Goal: Entertainment & Leisure: Consume media (video, audio)

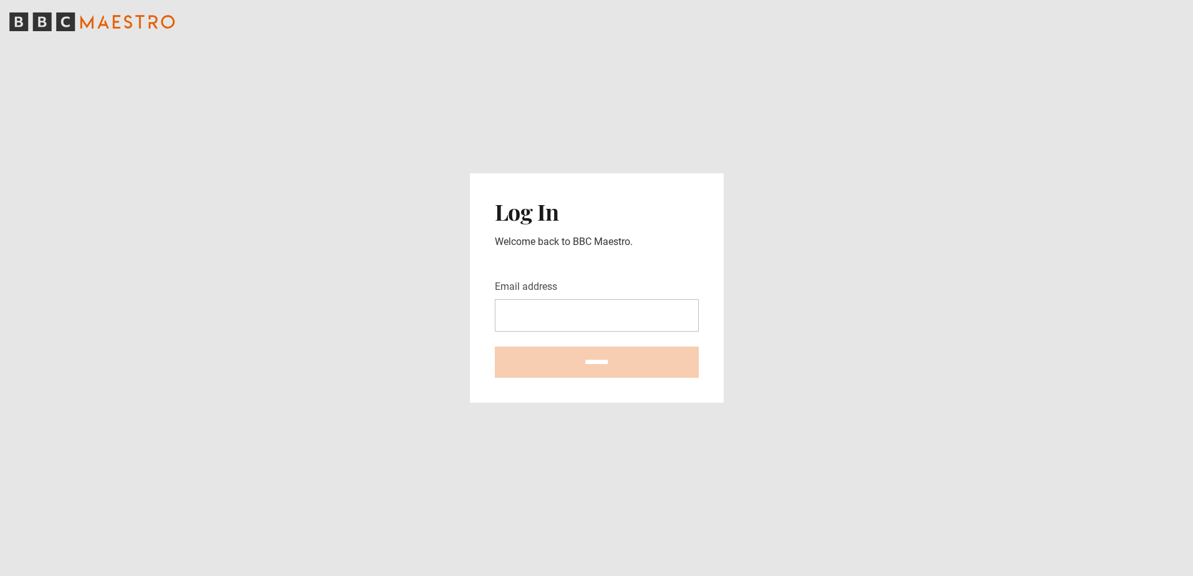
click at [596, 303] on input "Email address" at bounding box center [597, 315] width 204 height 32
type input "**********"
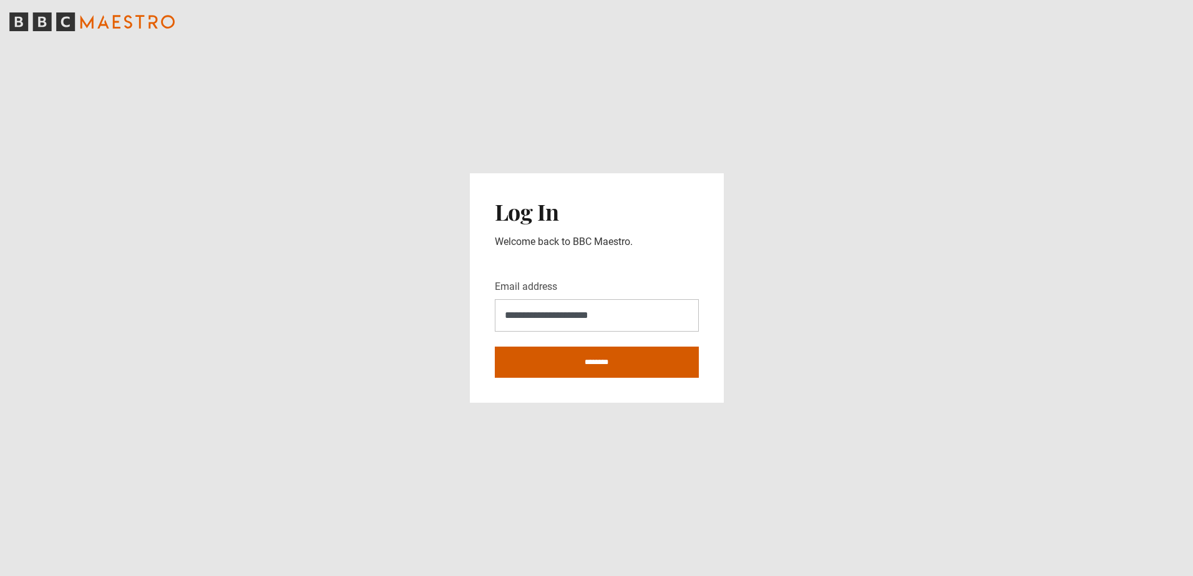
click at [566, 354] on input "********" at bounding box center [597, 362] width 204 height 31
type input "**********"
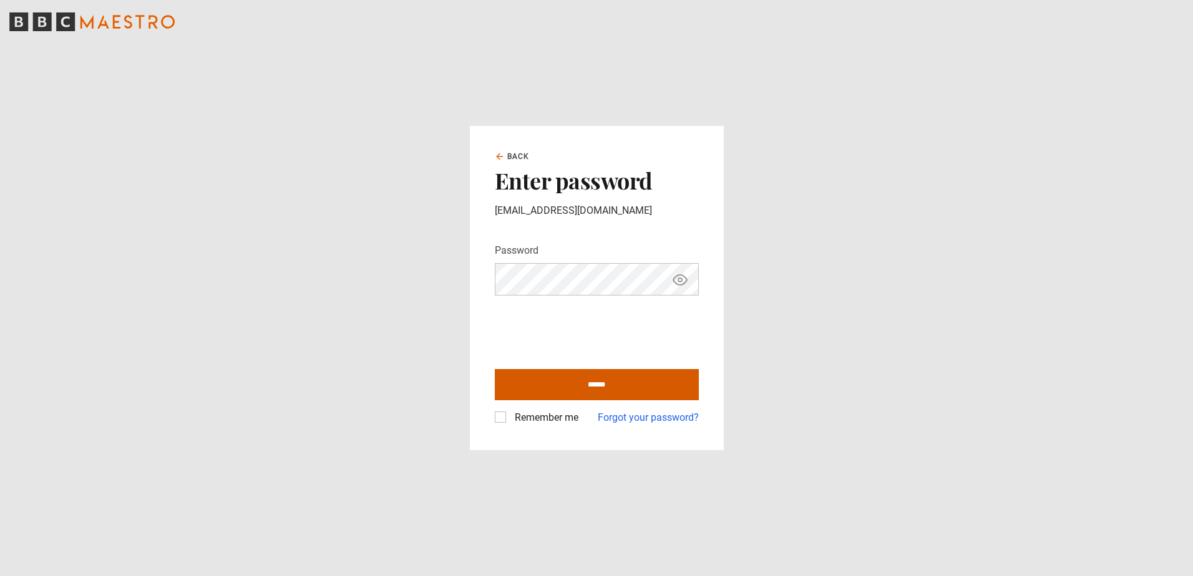
click at [573, 391] on input "******" at bounding box center [597, 384] width 204 height 31
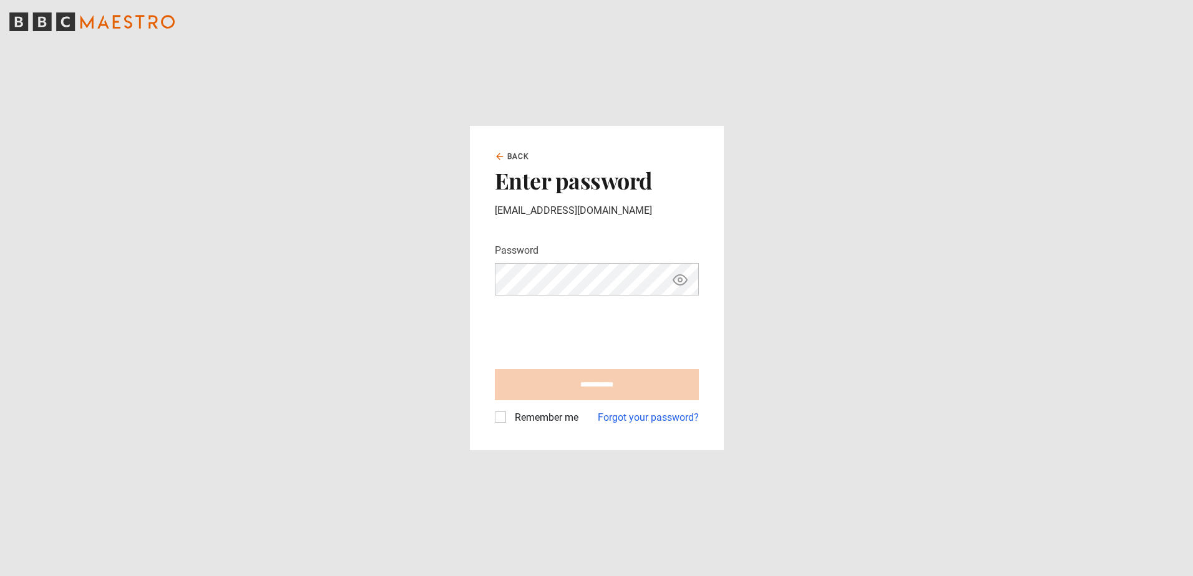
type input "**********"
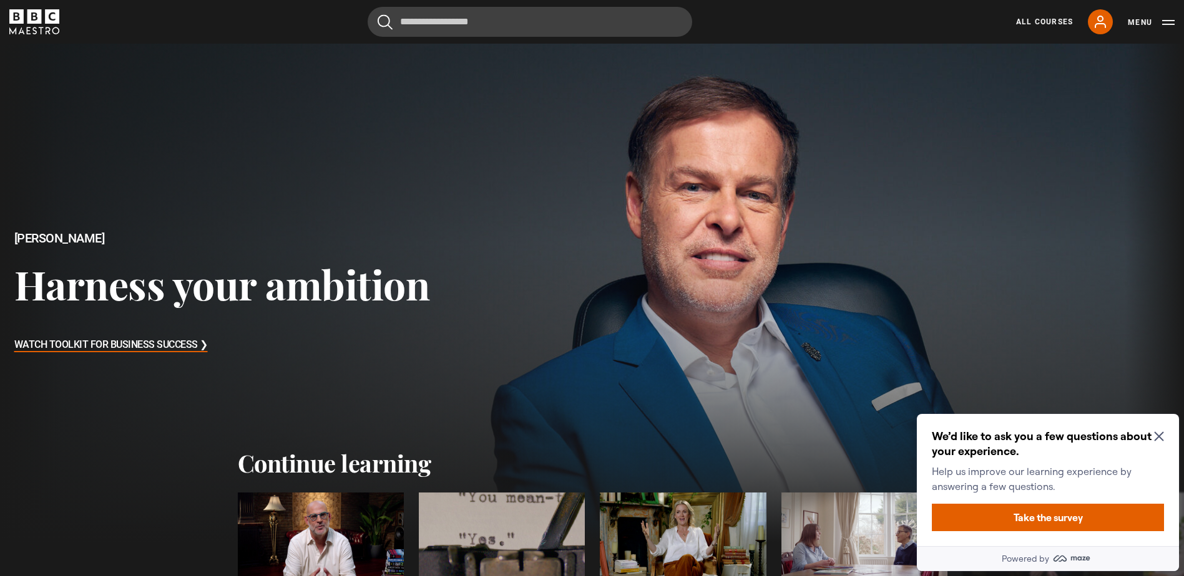
click at [1162, 436] on icon "Close Maze Prompt" at bounding box center [1159, 437] width 10 height 10
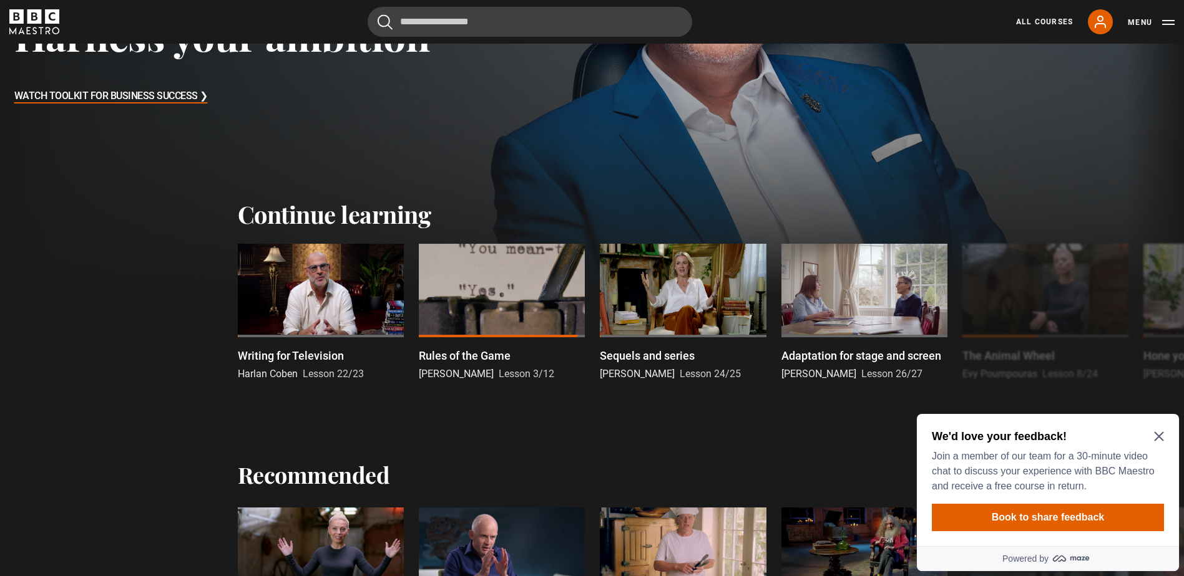
scroll to position [250, 0]
click at [1160, 437] on icon "Close Maze Prompt" at bounding box center [1159, 437] width 10 height 10
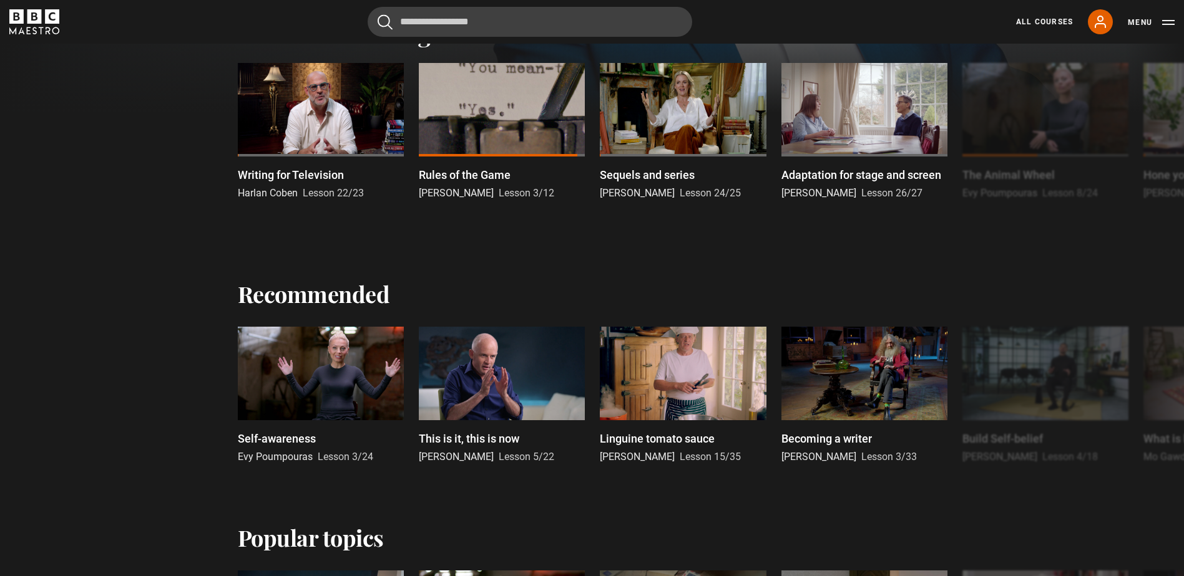
scroll to position [437, 0]
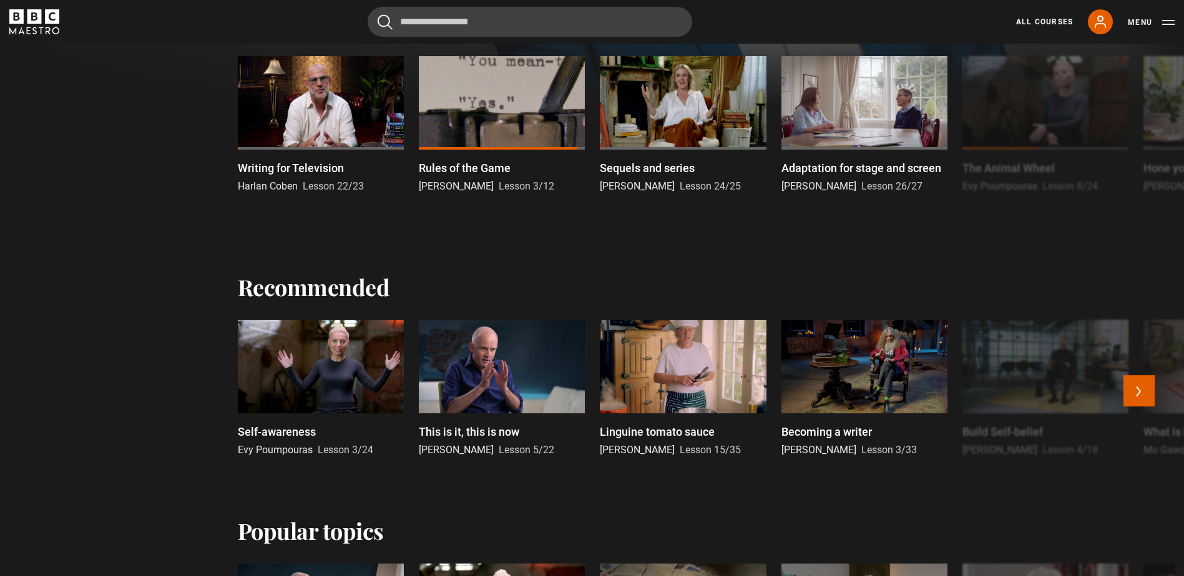
click at [854, 376] on div at bounding box center [864, 367] width 166 height 94
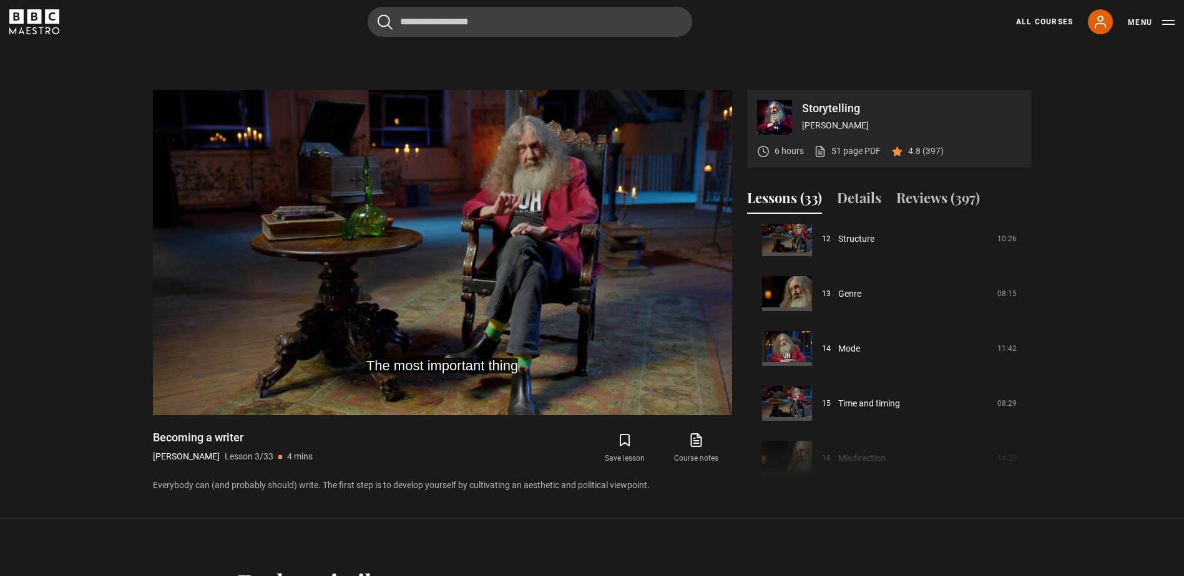
scroll to position [520, 0]
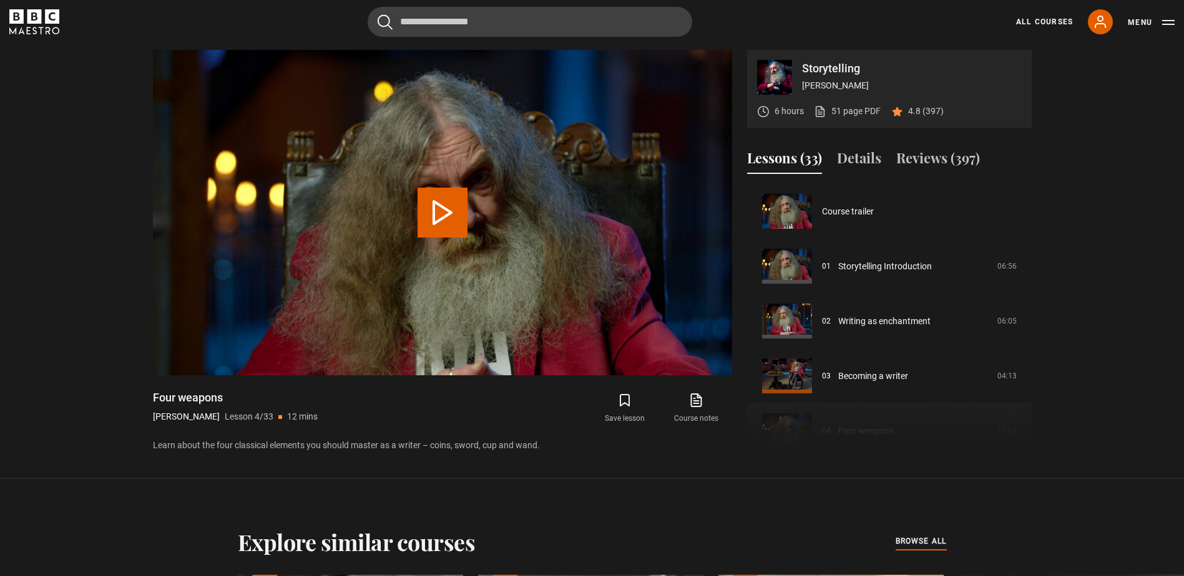
scroll to position [165, 0]
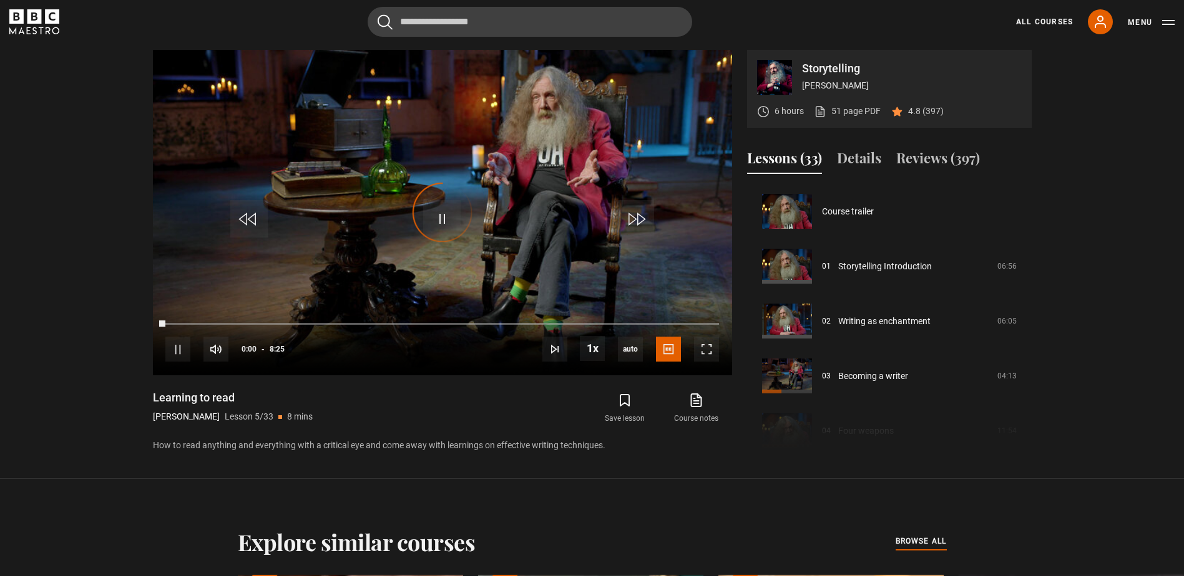
scroll to position [220, 0]
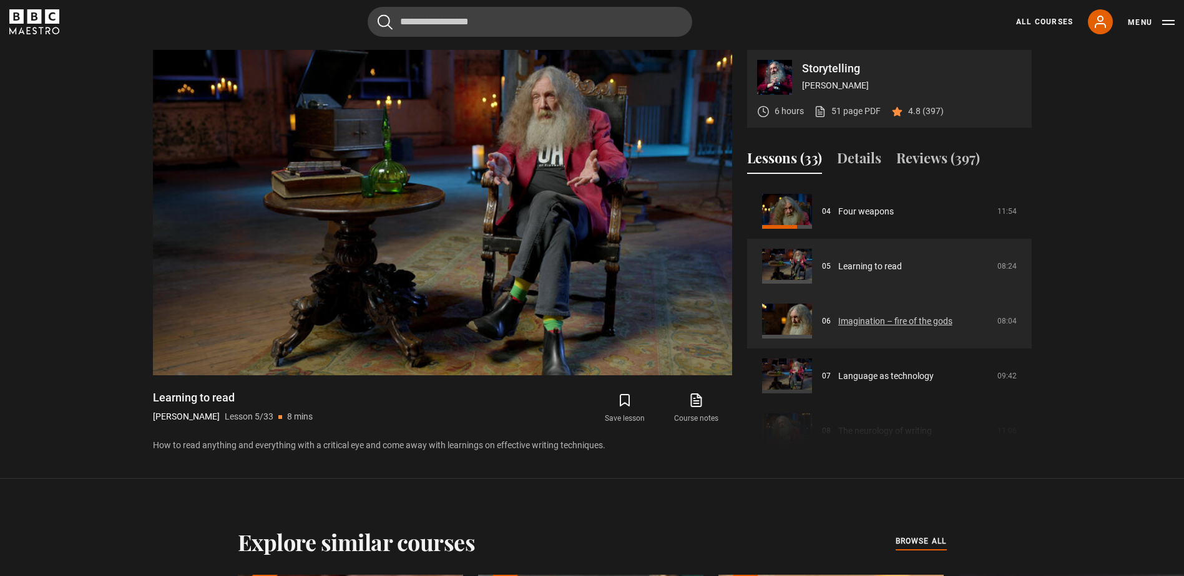
click at [873, 321] on link "Imagination – fire of the gods" at bounding box center [895, 321] width 114 height 13
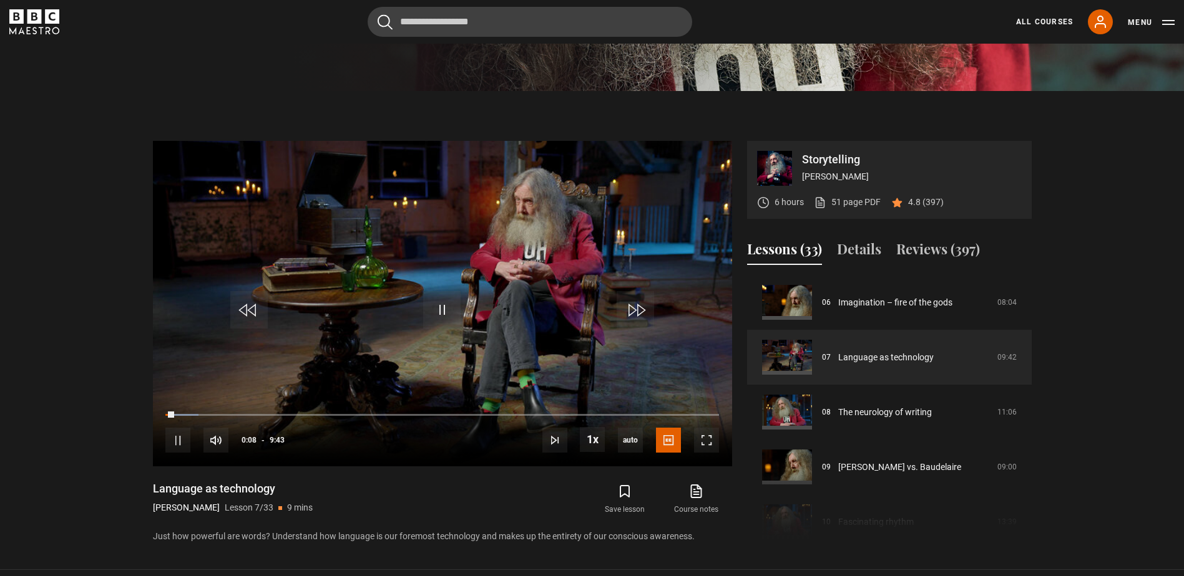
scroll to position [562, 0]
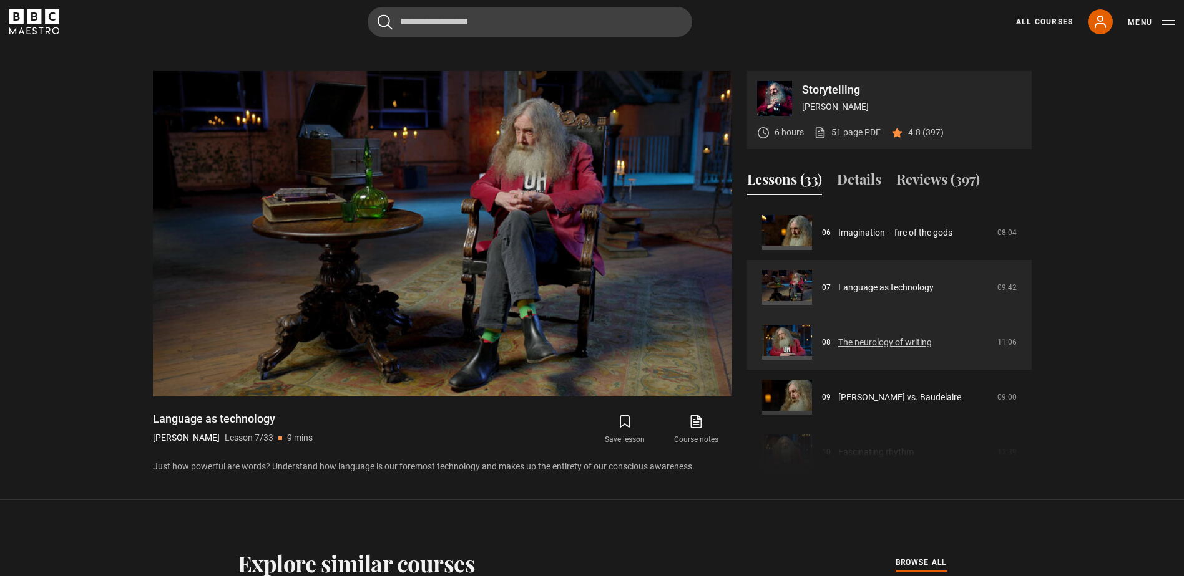
click at [879, 339] on link "The neurology of writing" at bounding box center [885, 342] width 94 height 13
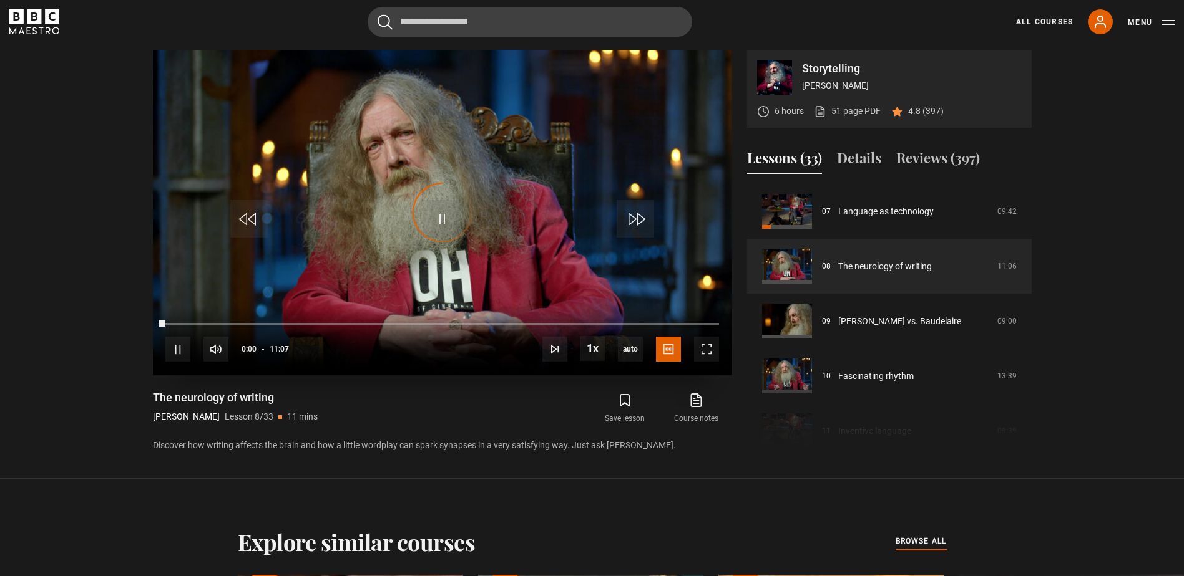
click at [431, 223] on div "Video Player is loading." at bounding box center [442, 213] width 62 height 62
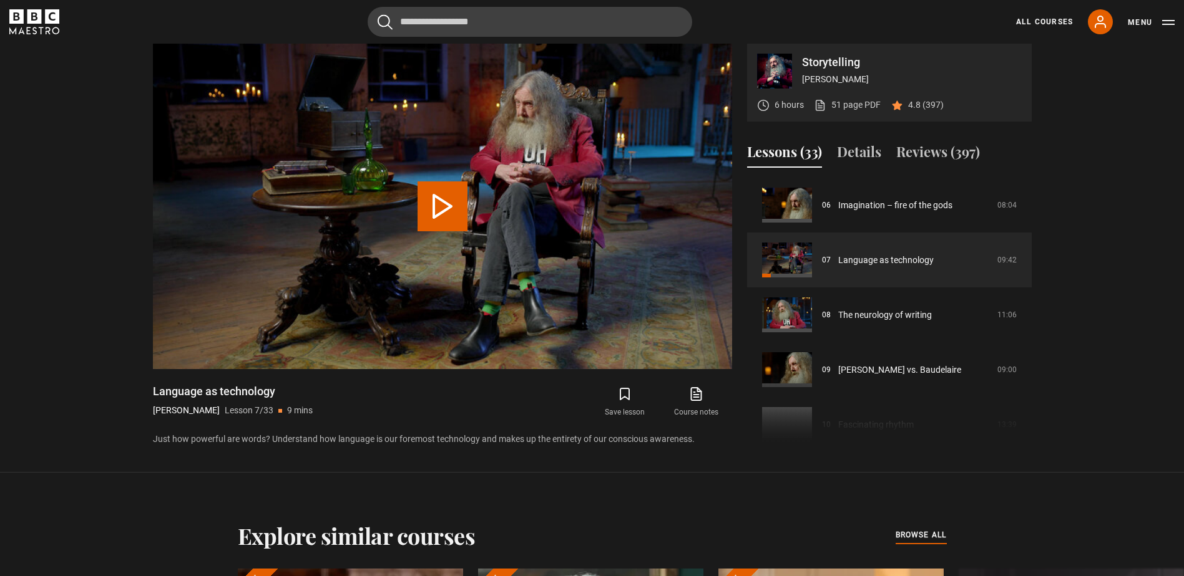
scroll to position [624, 0]
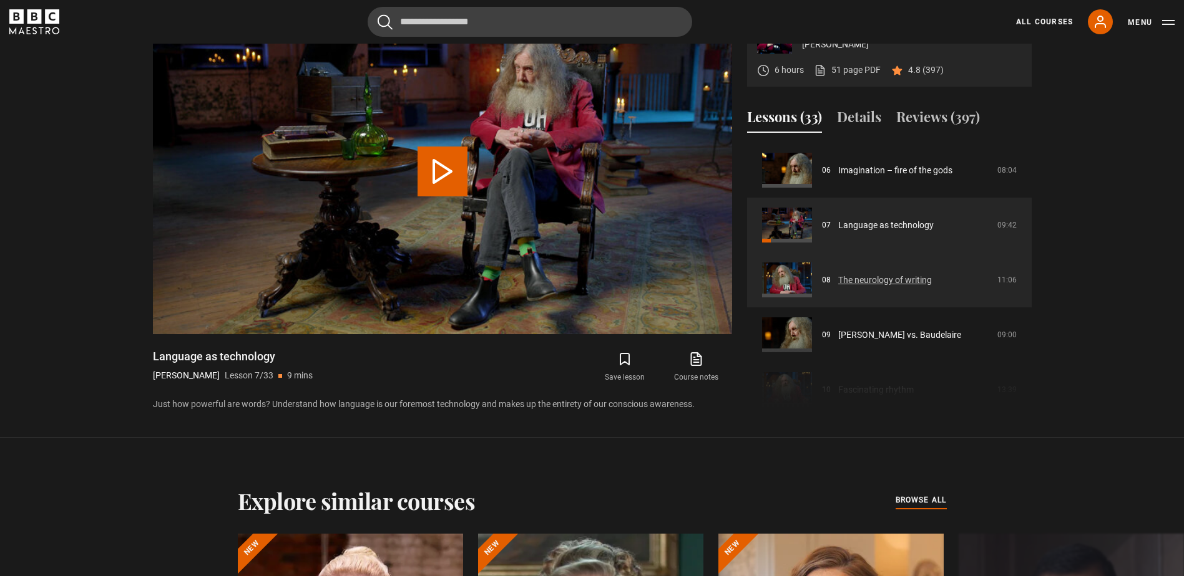
click at [862, 283] on link "The neurology of writing" at bounding box center [885, 280] width 94 height 13
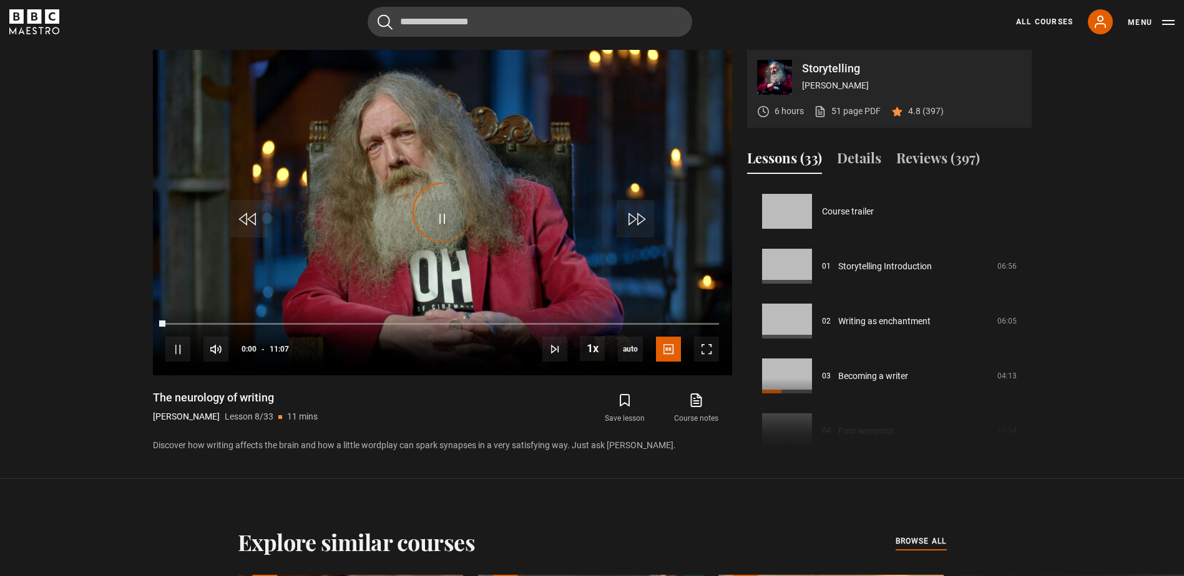
scroll to position [384, 0]
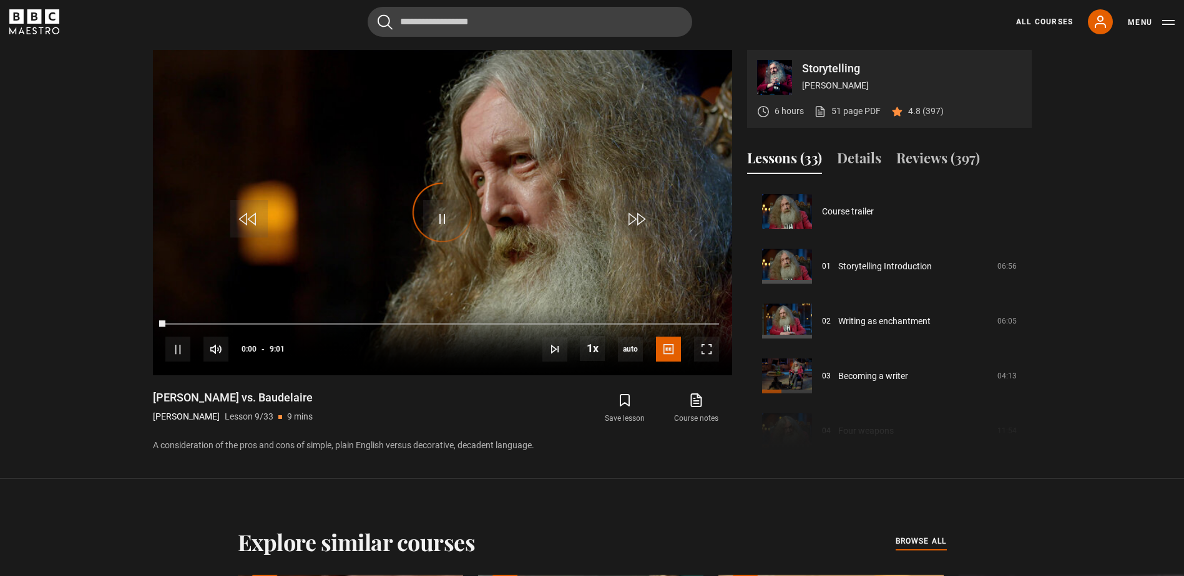
scroll to position [439, 0]
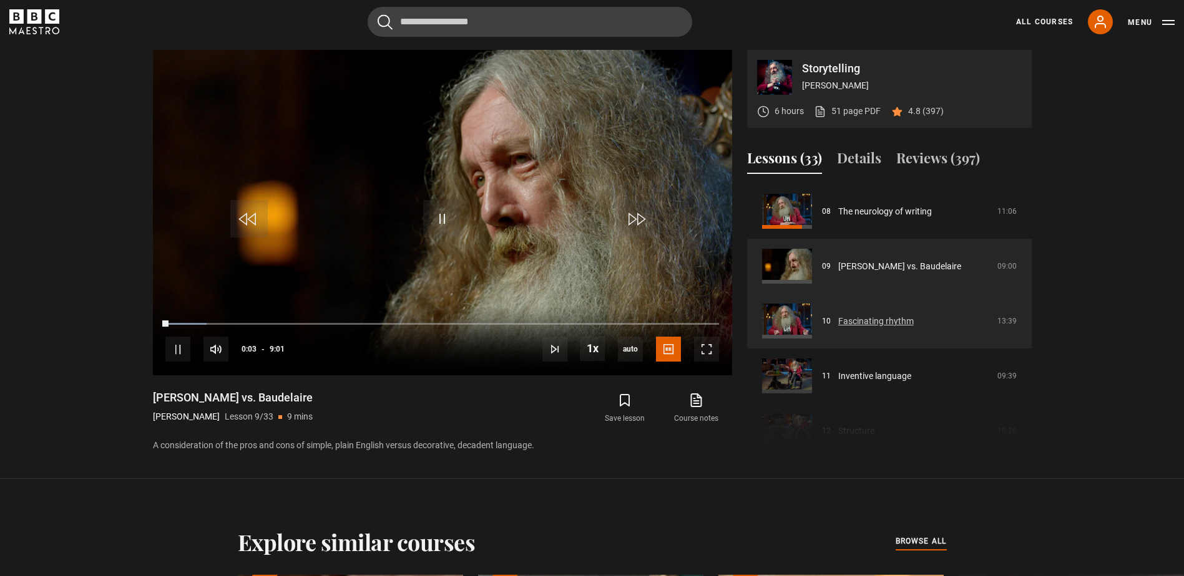
click at [868, 322] on link "Fascinating rhythm" at bounding box center [875, 321] width 75 height 13
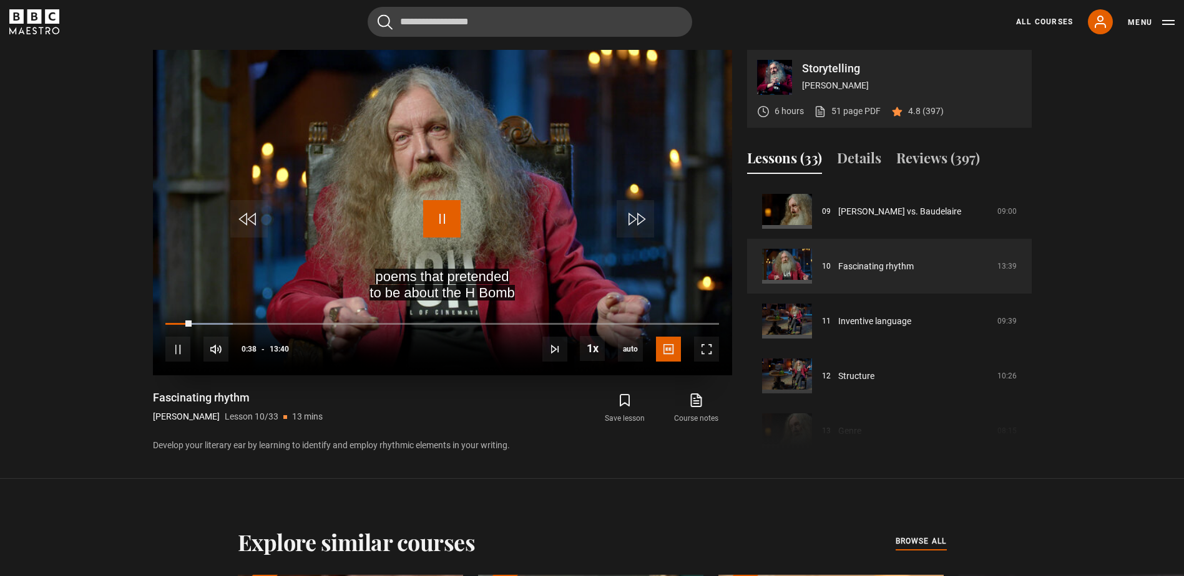
click at [439, 212] on span "Video Player" at bounding box center [441, 218] width 37 height 37
click at [1152, 21] on button "Menu" at bounding box center [1150, 22] width 47 height 12
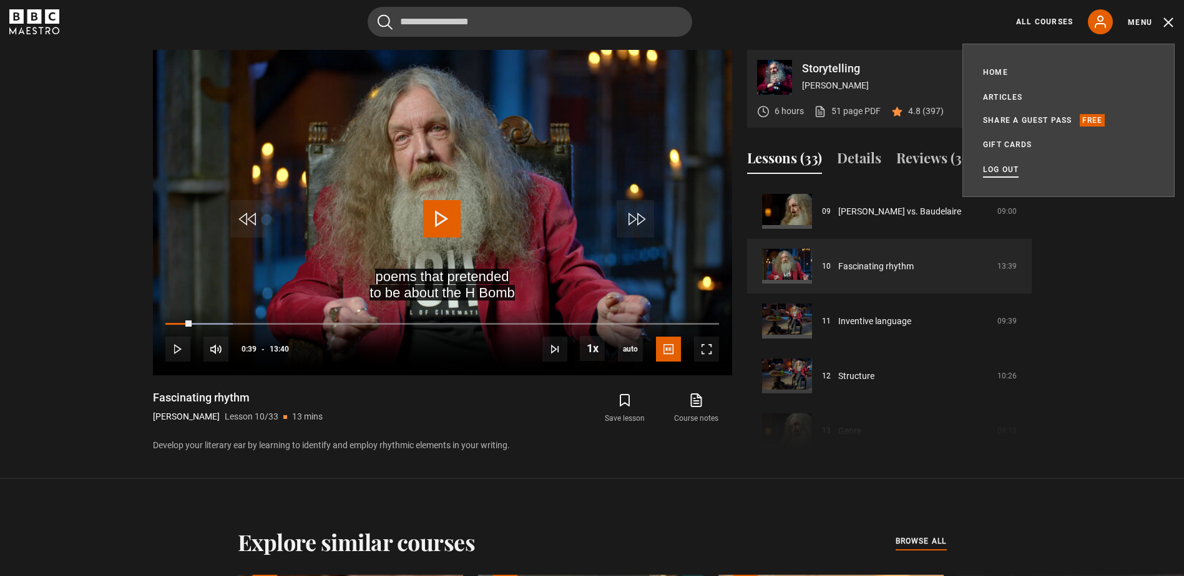
click at [992, 167] on link "Log out" at bounding box center [1001, 169] width 36 height 12
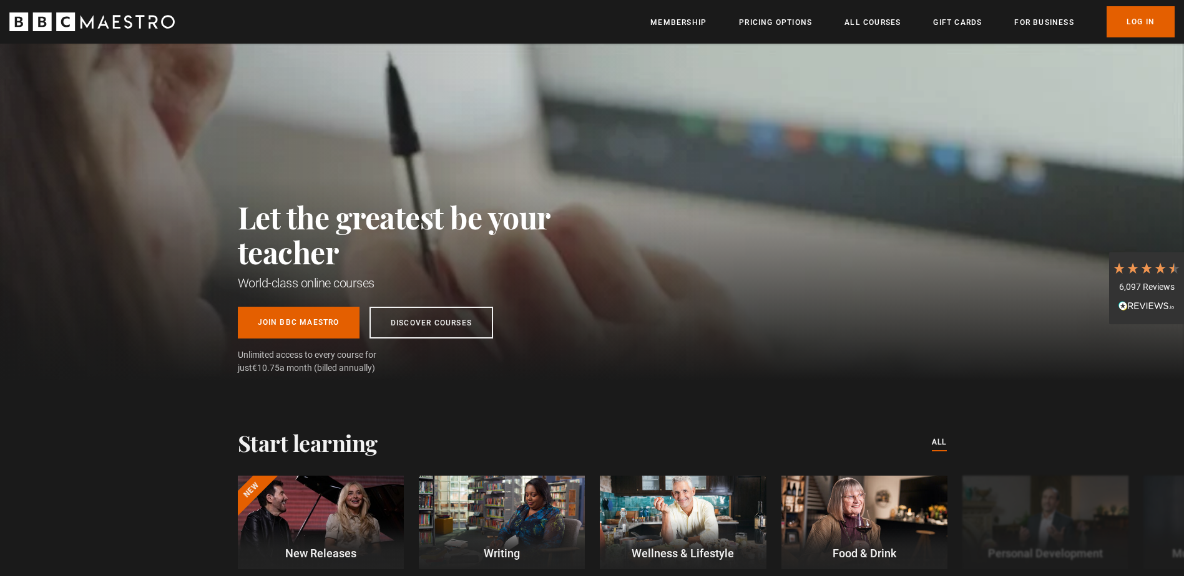
scroll to position [0, 163]
click at [502, 522] on div at bounding box center [502, 523] width 166 height 94
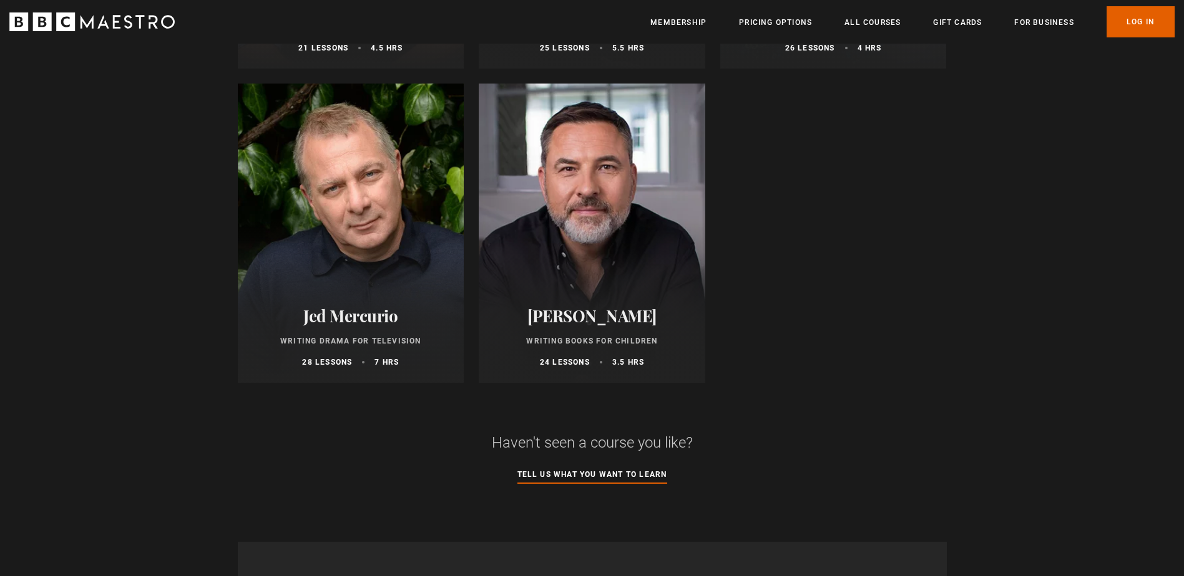
scroll to position [1373, 0]
